Goal: Check status: Check status

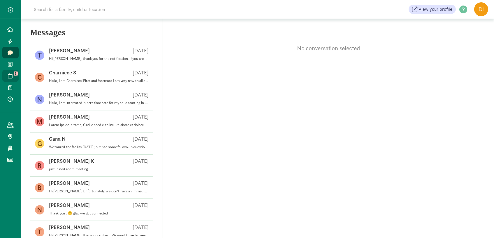
click at [11, 75] on icon at bounding box center [10, 75] width 5 height 5
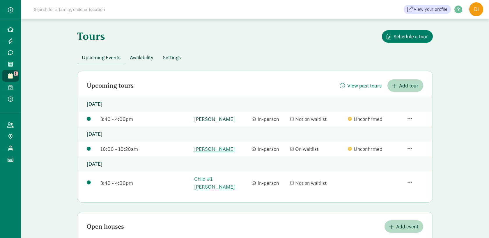
click at [200, 122] on link "[PERSON_NAME]" at bounding box center [221, 119] width 54 height 8
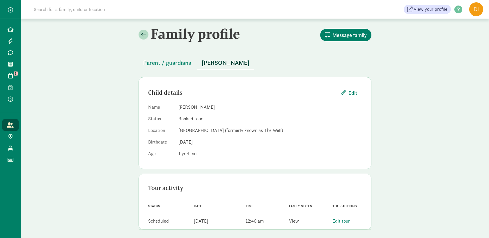
click at [290, 222] on link "View" at bounding box center [294, 221] width 10 height 6
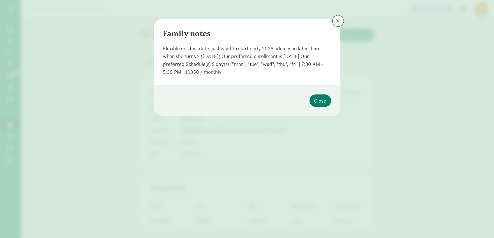
click at [335, 21] on button at bounding box center [338, 21] width 12 height 12
